Goal: Task Accomplishment & Management: Use online tool/utility

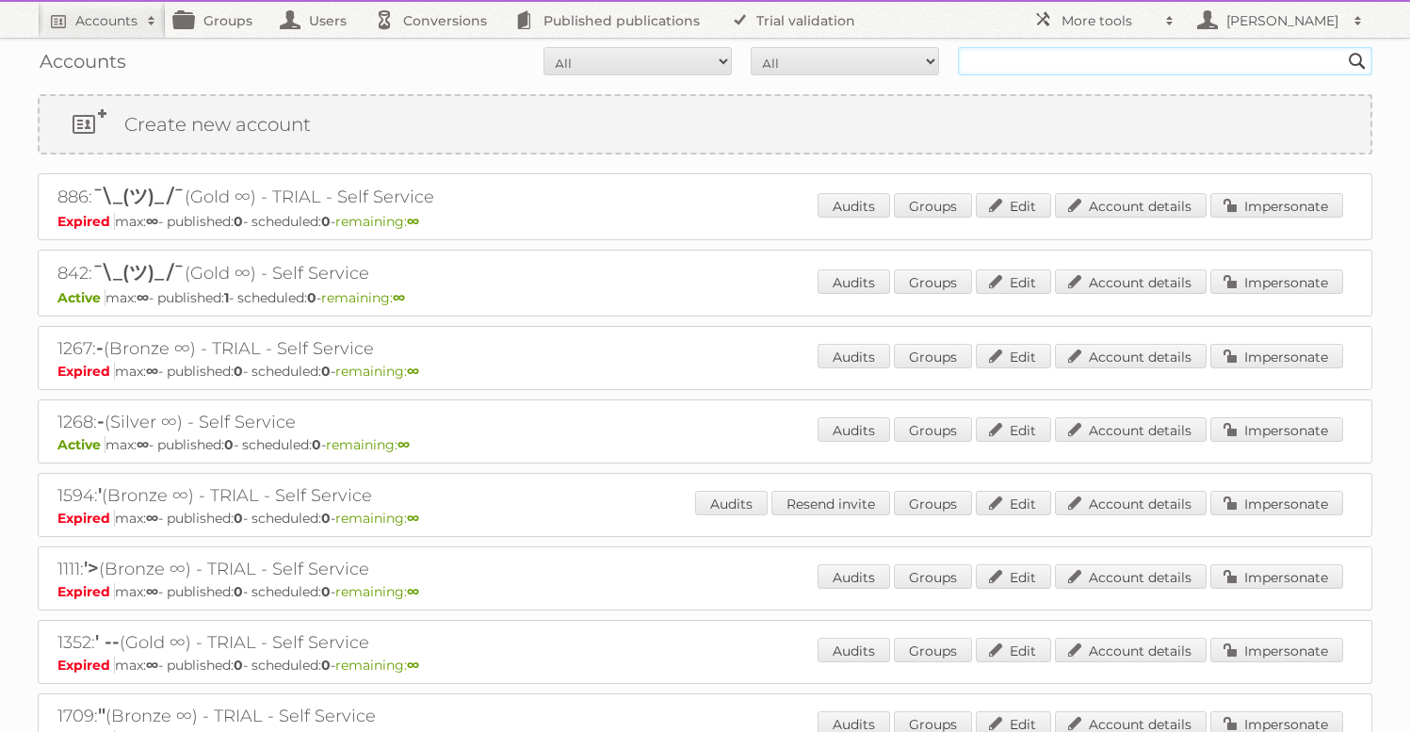
click at [1078, 69] on input "text" at bounding box center [1165, 61] width 414 height 28
type input "gisele"
click at [1343, 47] on input "Search" at bounding box center [1357, 61] width 28 height 28
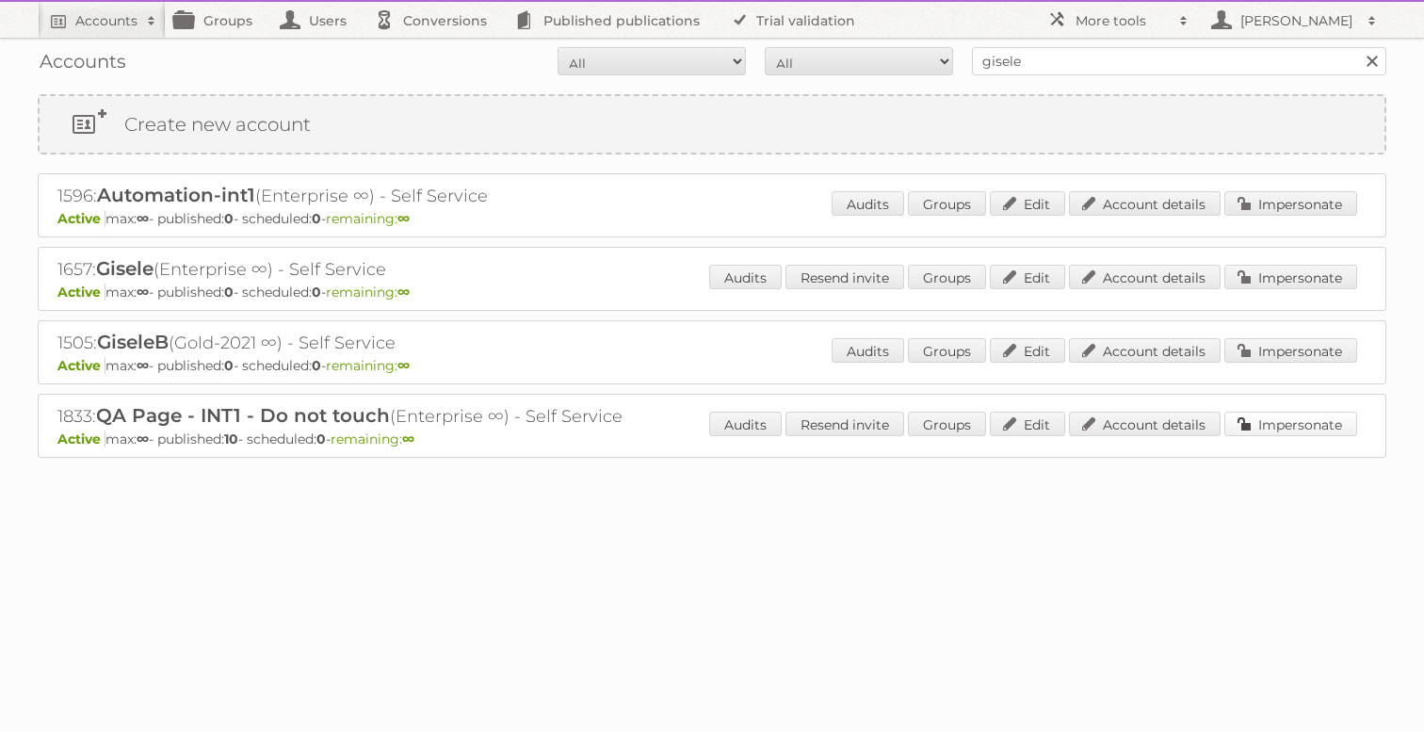
click at [1262, 415] on link "Impersonate" at bounding box center [1290, 423] width 133 height 24
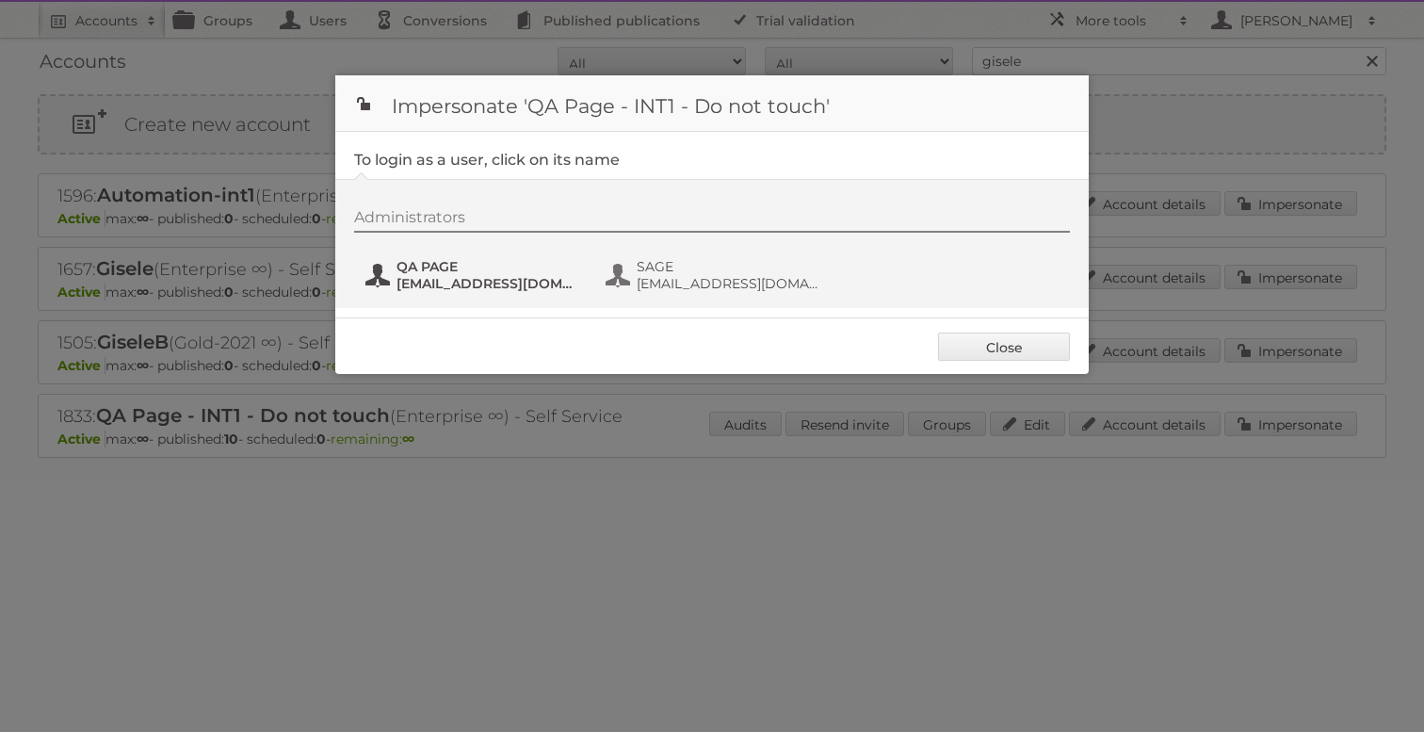
click at [467, 272] on span "QA PAGE" at bounding box center [487, 266] width 183 height 17
